Goal: Transaction & Acquisition: Subscribe to service/newsletter

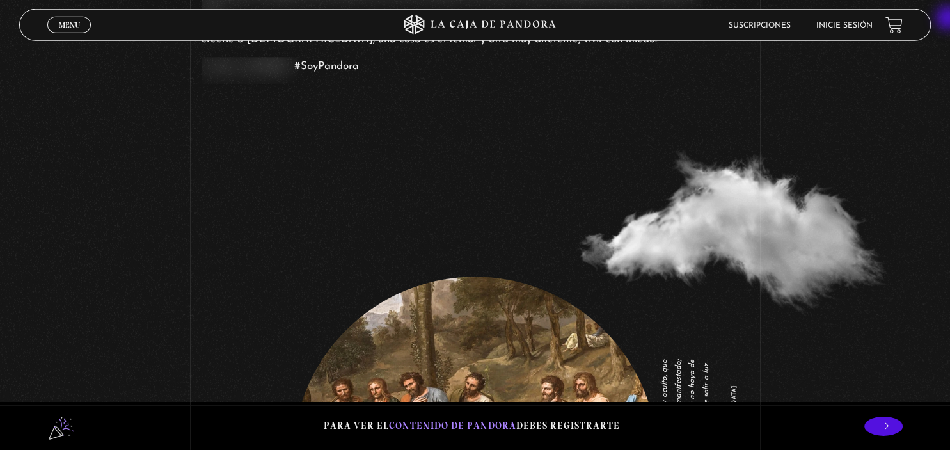
scroll to position [1497, 0]
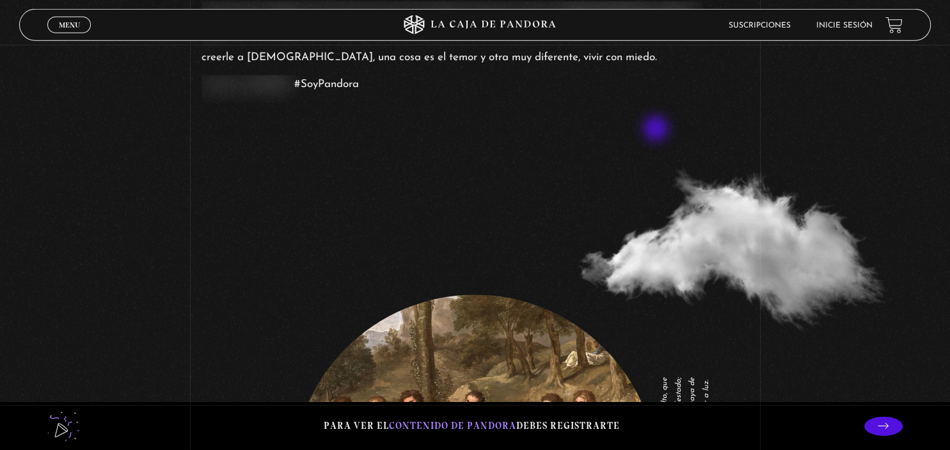
click at [657, 130] on section "Existen dos formas en las que somos controlados, religión y miedo, cuál de ella…" at bounding box center [475, 9] width 950 height 315
click at [855, 30] on li "Inicie sesión" at bounding box center [844, 25] width 56 height 20
click at [759, 26] on link "Suscripciones" at bounding box center [760, 26] width 62 height 8
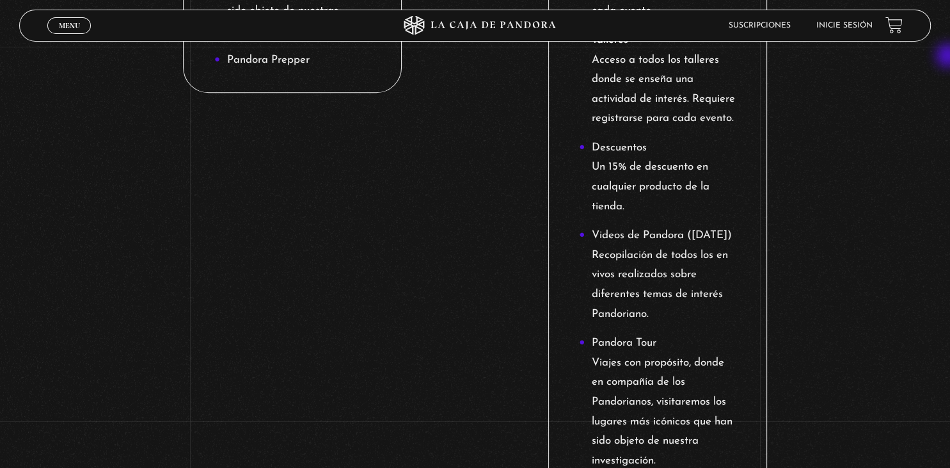
scroll to position [1326, 0]
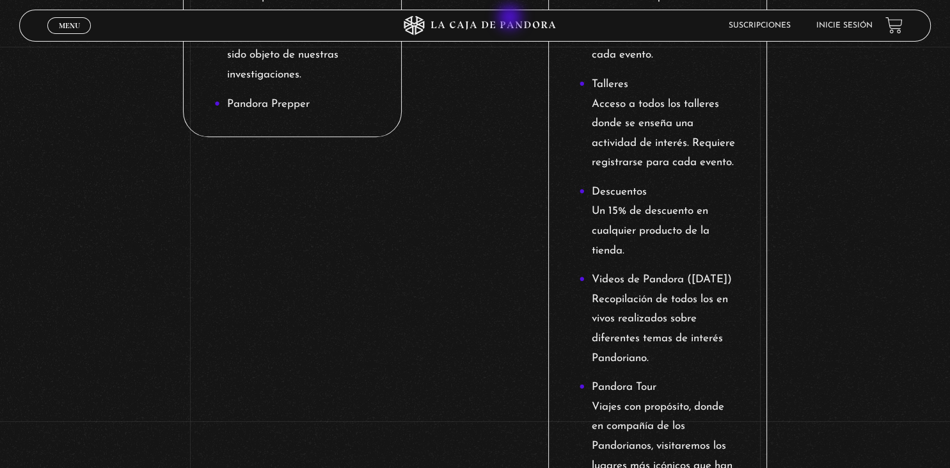
click at [511, 19] on icon at bounding box center [475, 25] width 285 height 19
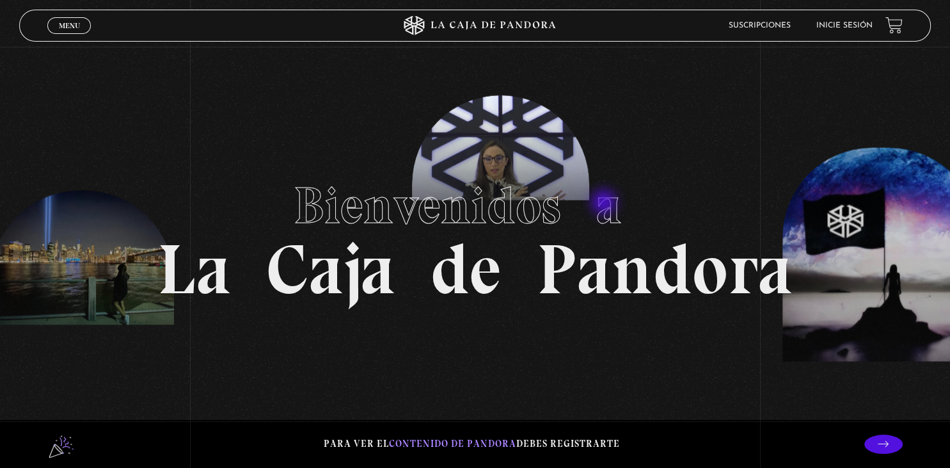
click at [605, 203] on span "Bienvenidos a" at bounding box center [475, 205] width 363 height 61
click at [65, 28] on span "Menu" at bounding box center [69, 26] width 21 height 8
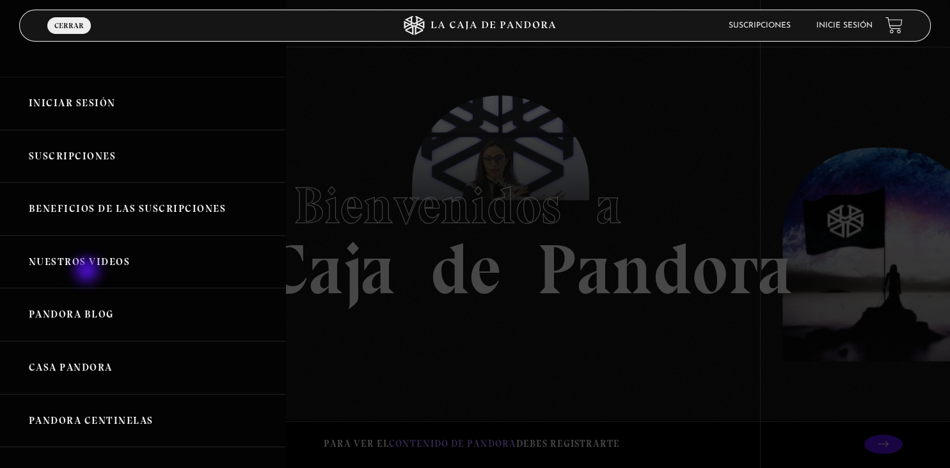
click at [88, 271] on link "Nuestros Videos" at bounding box center [142, 261] width 285 height 53
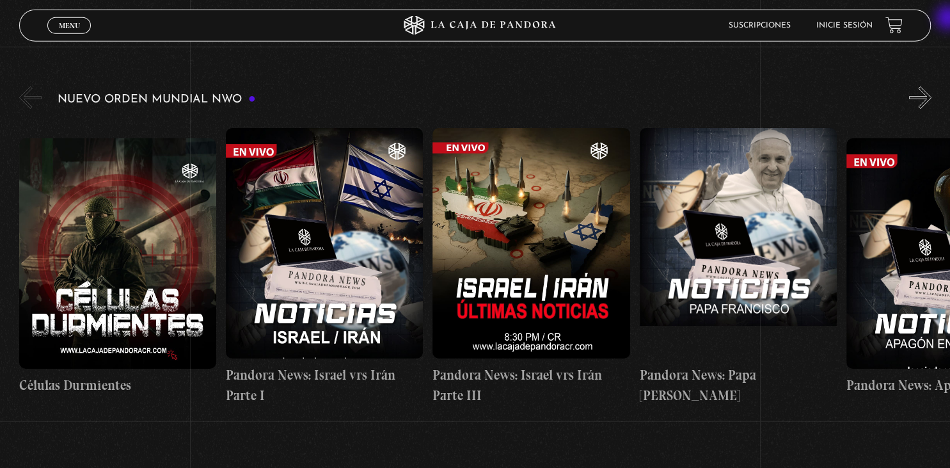
scroll to position [205, 0]
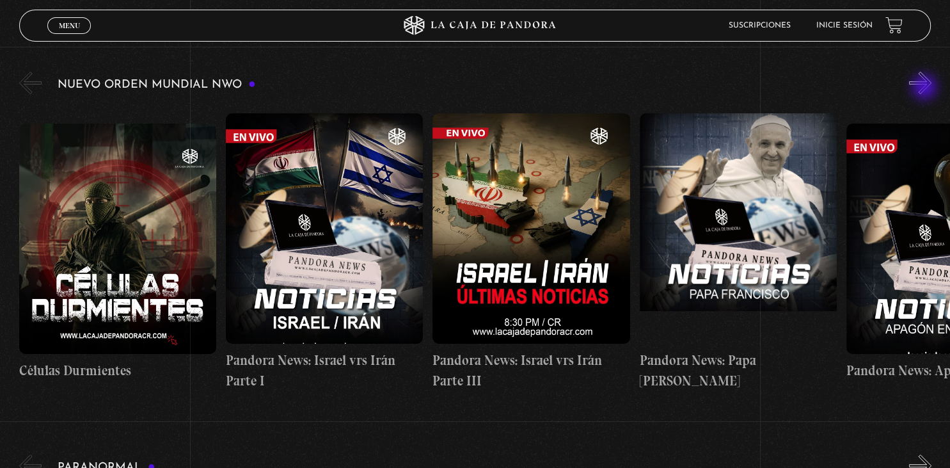
click at [926, 88] on button "»" at bounding box center [920, 83] width 22 height 22
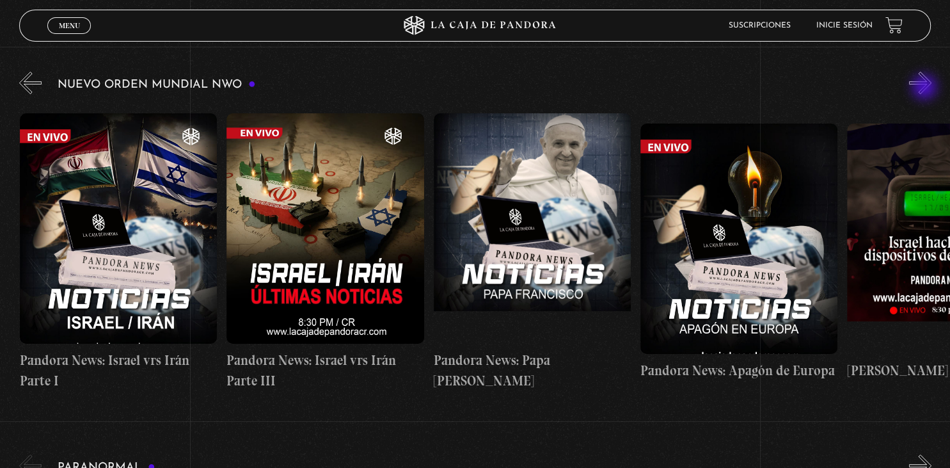
scroll to position [0, 207]
click at [926, 88] on button "»" at bounding box center [920, 83] width 22 height 22
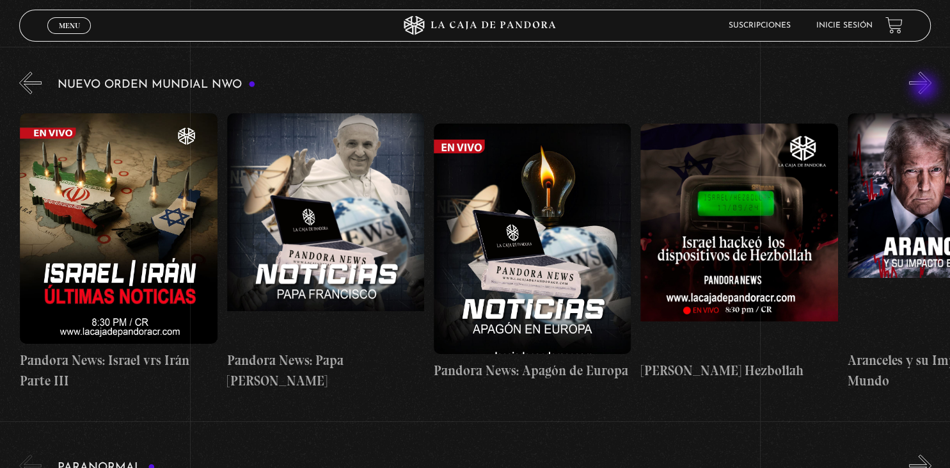
scroll to position [0, 413]
click at [926, 88] on button "»" at bounding box center [920, 83] width 22 height 22
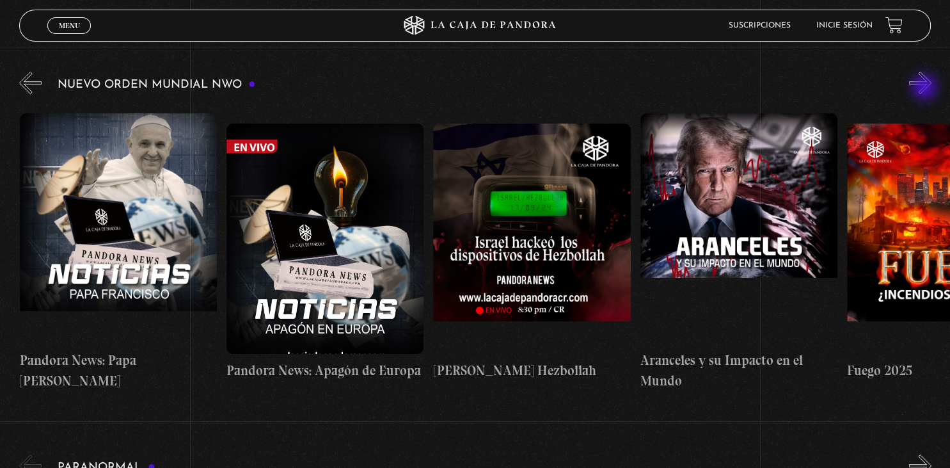
scroll to position [0, 620]
click at [926, 88] on button "»" at bounding box center [920, 83] width 22 height 22
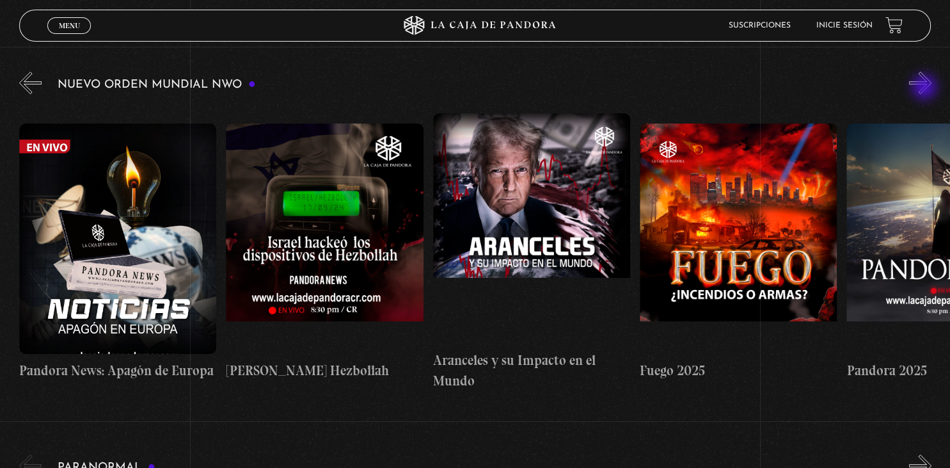
click at [926, 88] on button "»" at bounding box center [920, 83] width 22 height 22
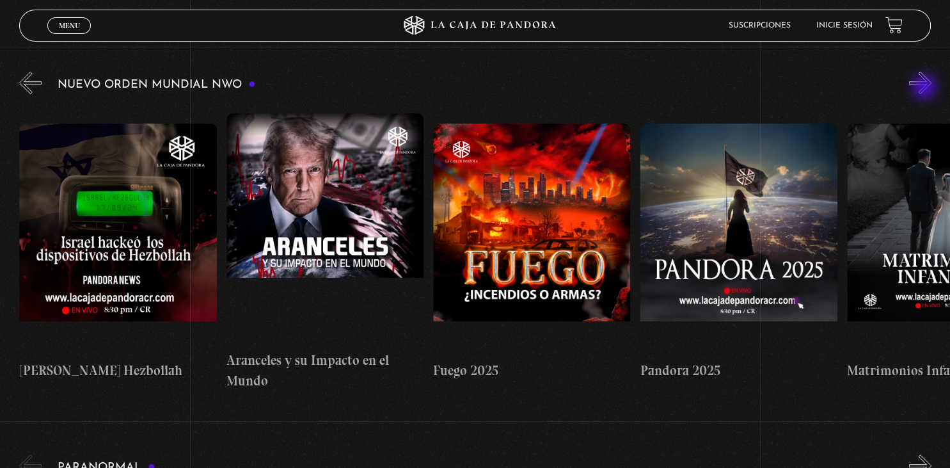
click at [926, 88] on button "»" at bounding box center [920, 83] width 22 height 22
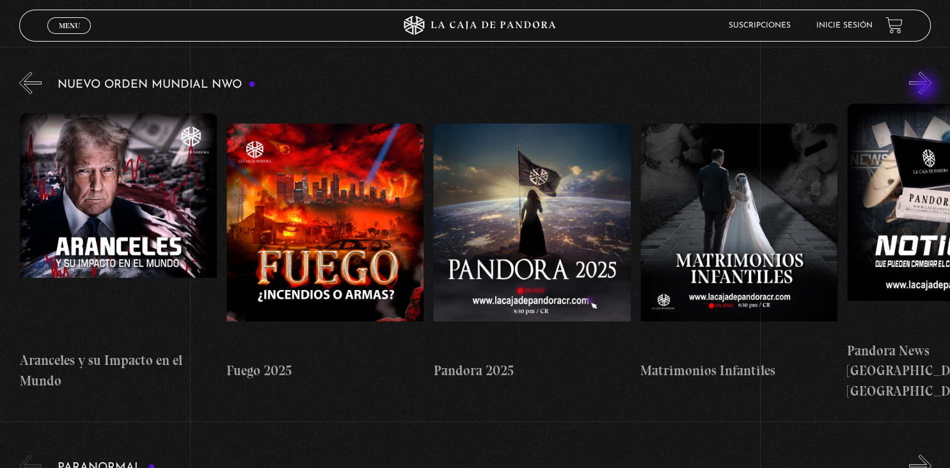
scroll to position [0, 1241]
click at [926, 88] on button "»" at bounding box center [920, 83] width 22 height 22
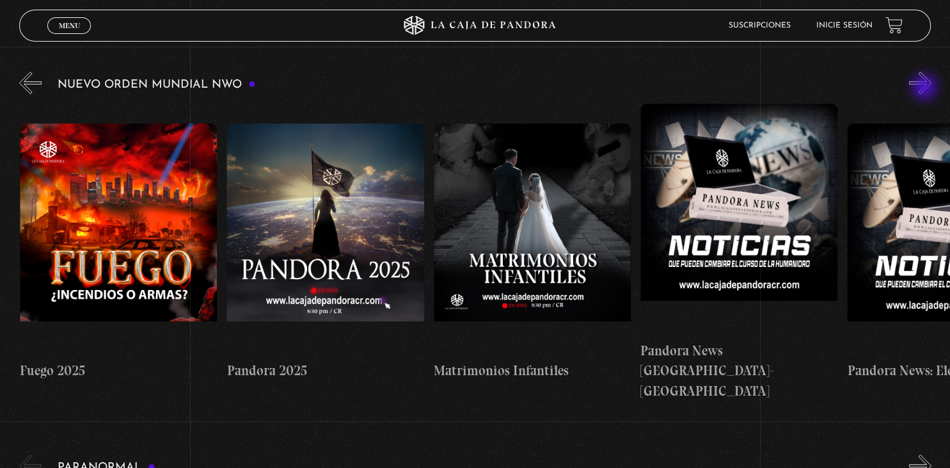
scroll to position [0, 1448]
click at [28, 90] on button "«" at bounding box center [30, 83] width 22 height 22
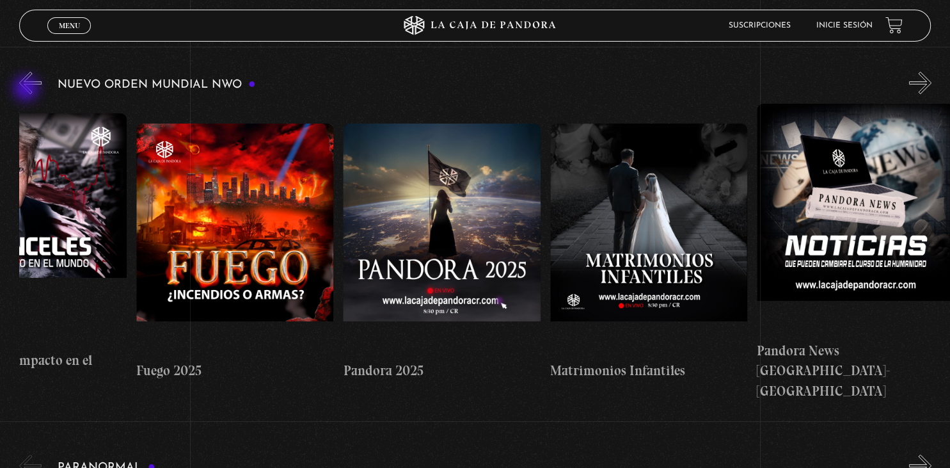
click at [28, 90] on button "«" at bounding box center [30, 83] width 22 height 22
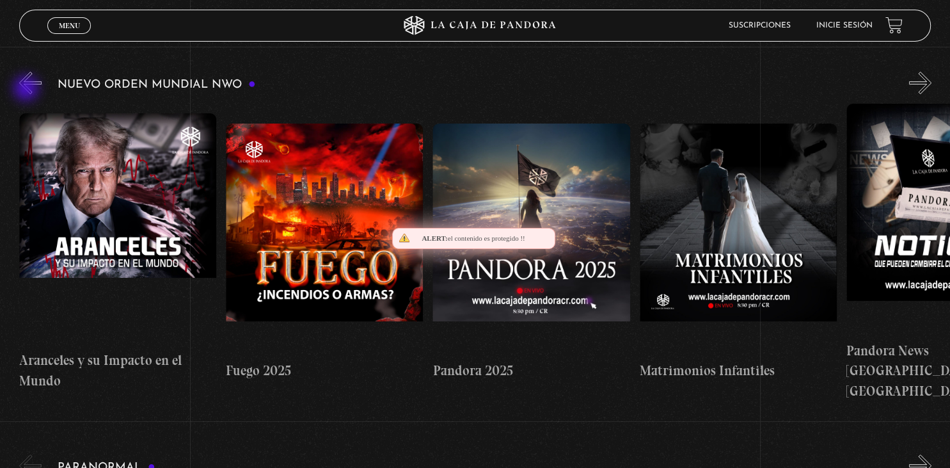
click at [28, 90] on button "«" at bounding box center [30, 83] width 22 height 22
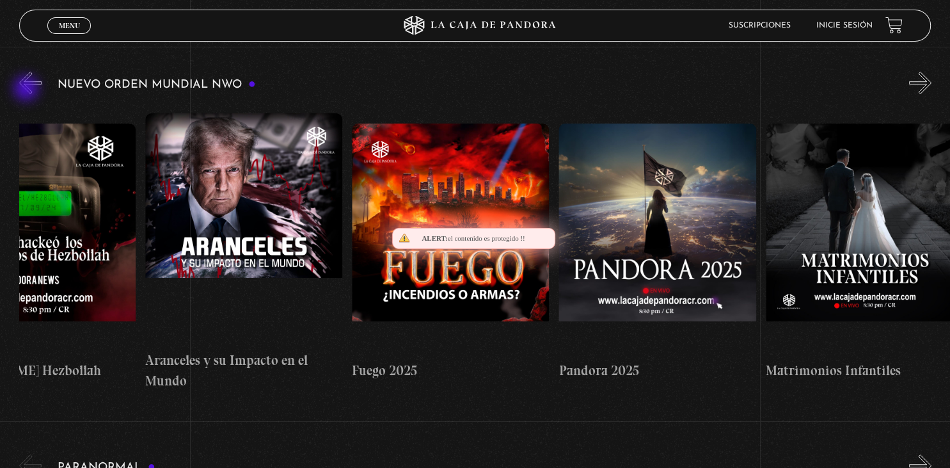
click at [28, 90] on button "«" at bounding box center [30, 83] width 22 height 22
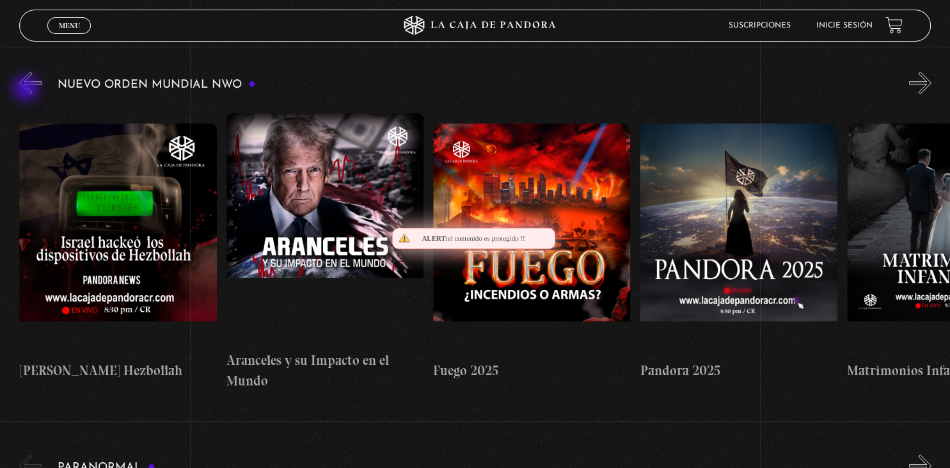
click at [28, 90] on button "«" at bounding box center [30, 83] width 22 height 22
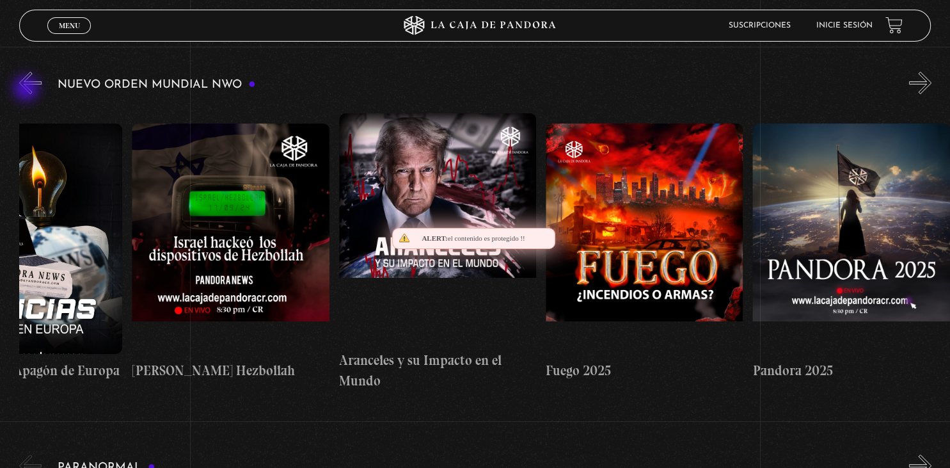
click at [28, 90] on button "«" at bounding box center [30, 83] width 22 height 22
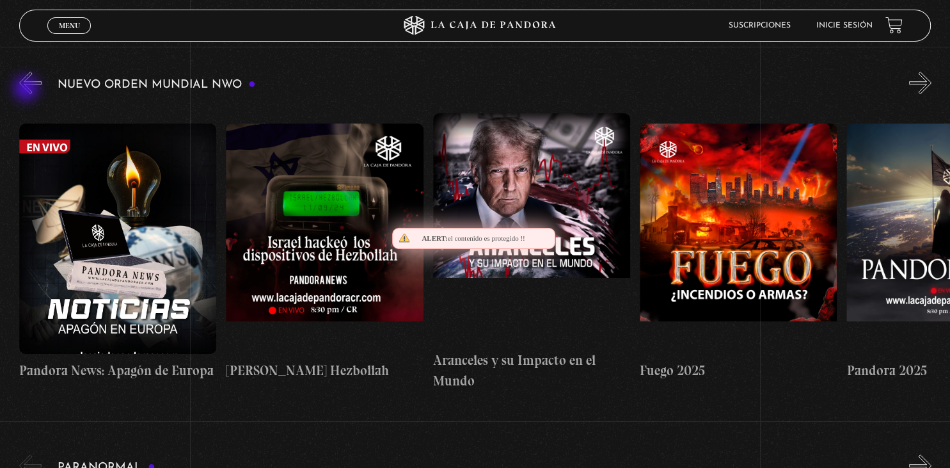
click at [28, 90] on button "«" at bounding box center [30, 83] width 22 height 22
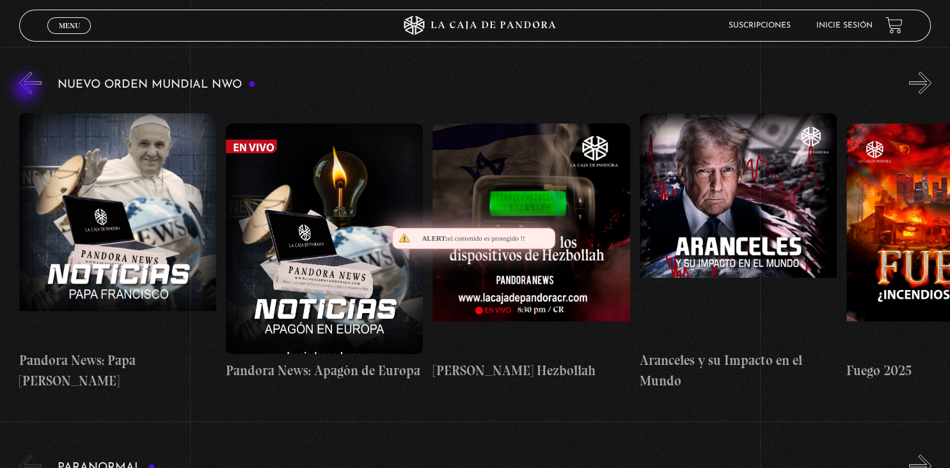
click at [28, 90] on button "«" at bounding box center [30, 83] width 22 height 22
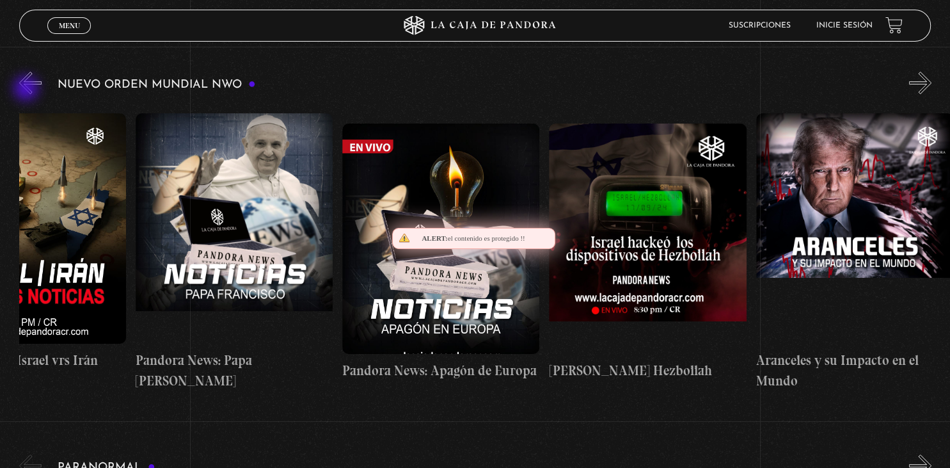
click at [28, 90] on button "«" at bounding box center [30, 83] width 22 height 22
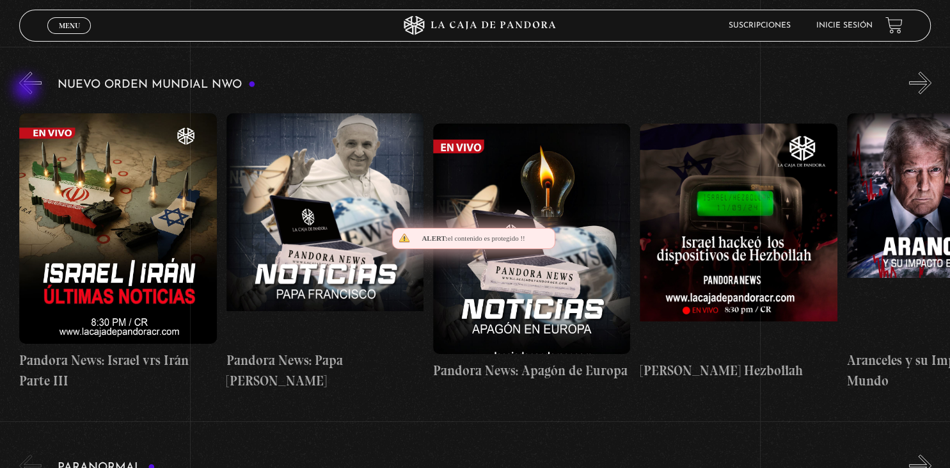
click at [28, 90] on button "«" at bounding box center [30, 83] width 22 height 22
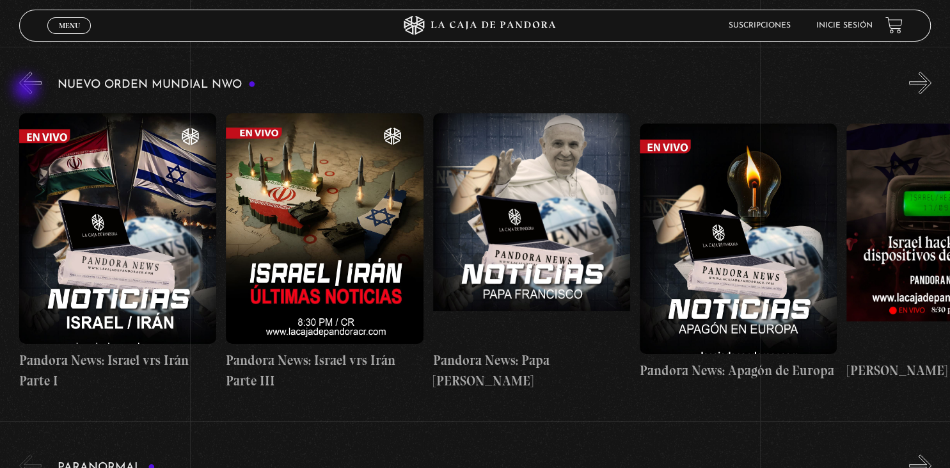
click at [28, 90] on button "«" at bounding box center [30, 83] width 22 height 22
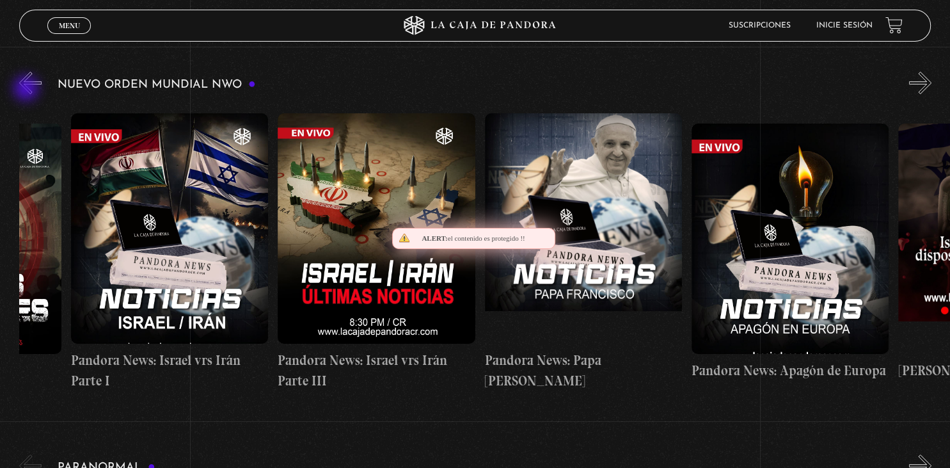
scroll to position [0, 0]
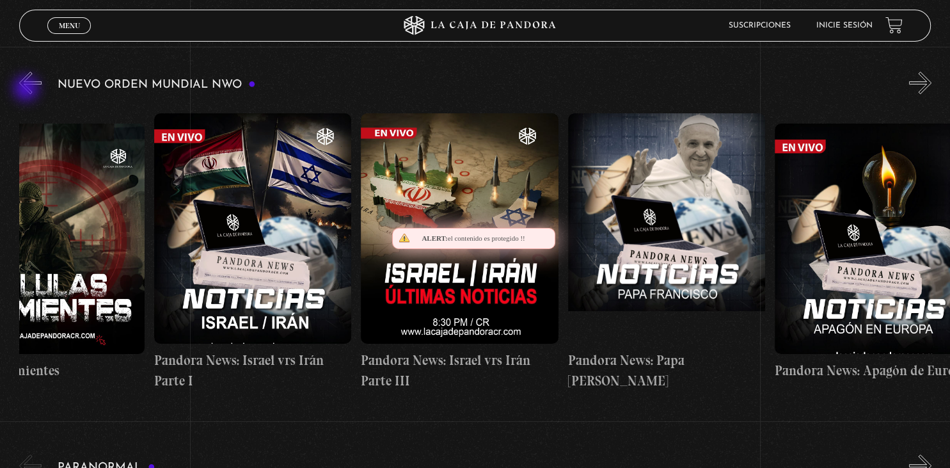
click at [28, 90] on button "«" at bounding box center [30, 83] width 22 height 22
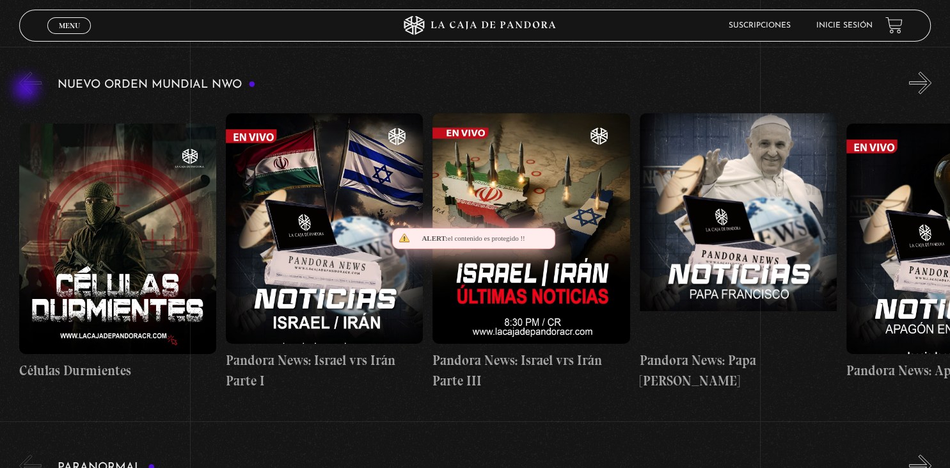
click at [28, 90] on button "«" at bounding box center [30, 83] width 22 height 22
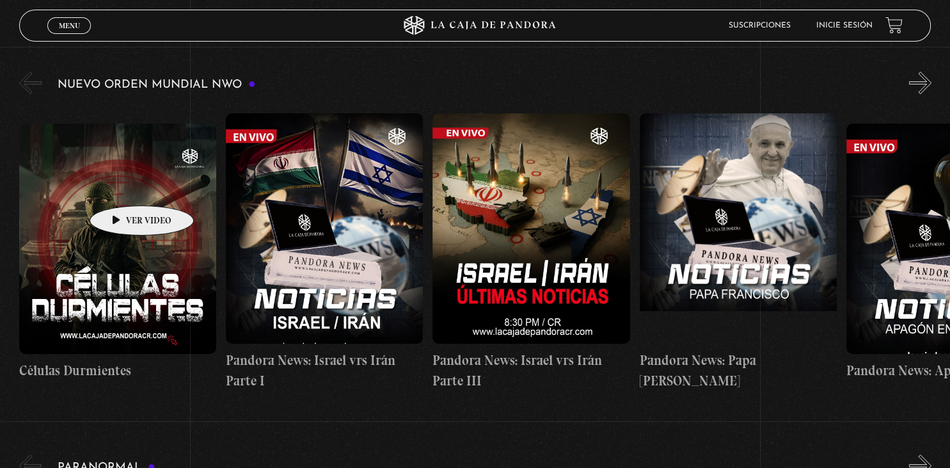
click at [122, 186] on figure at bounding box center [117, 238] width 197 height 230
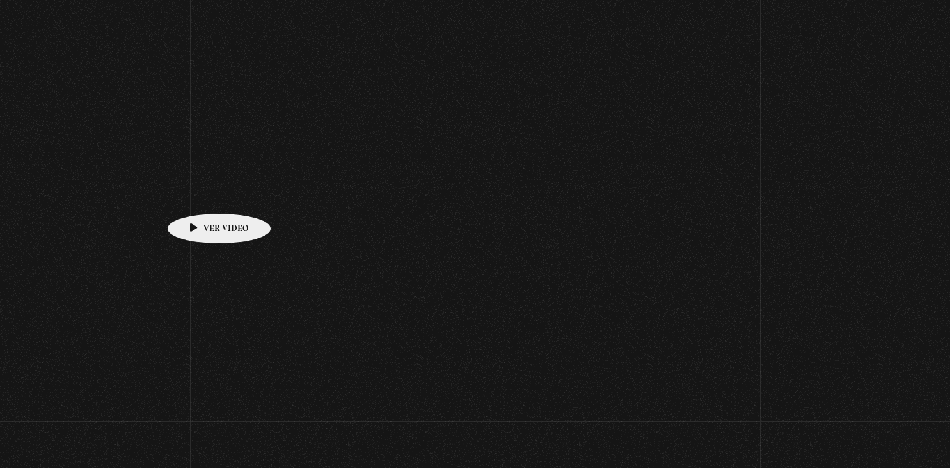
scroll to position [205, 0]
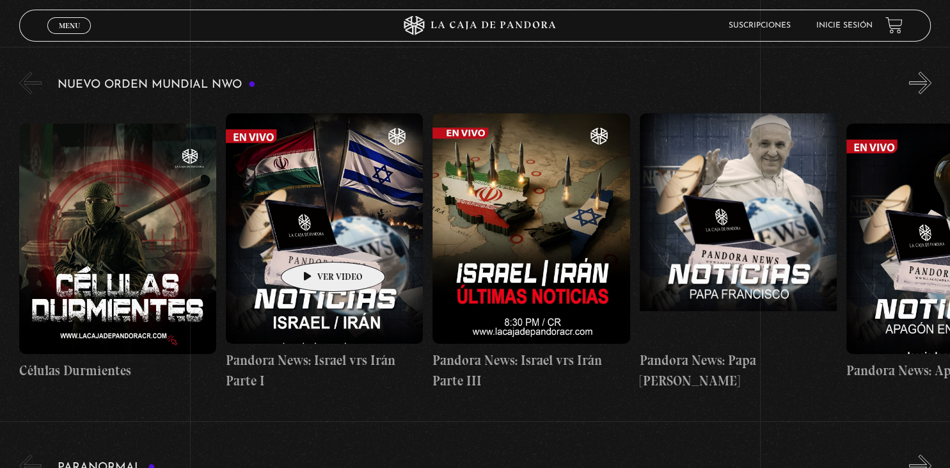
click at [313, 242] on figure at bounding box center [324, 228] width 197 height 230
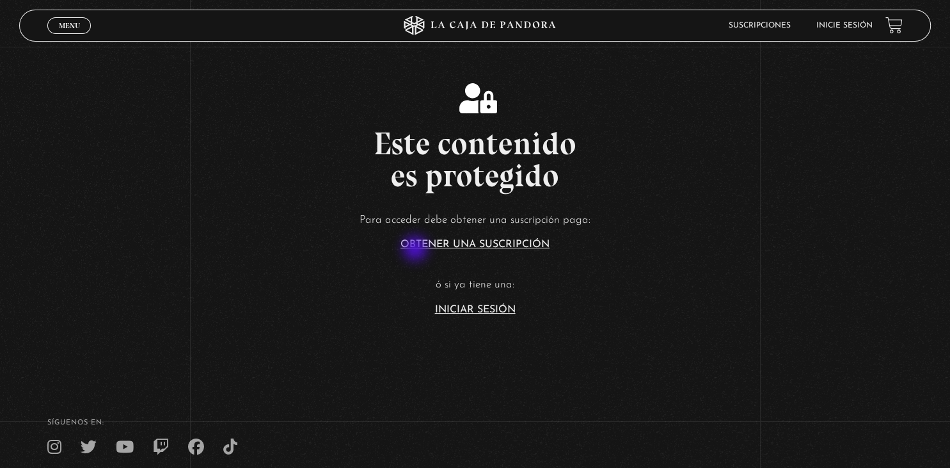
click at [417, 250] on link "Obtener una suscripción" at bounding box center [475, 244] width 149 height 10
